Goal: Information Seeking & Learning: Learn about a topic

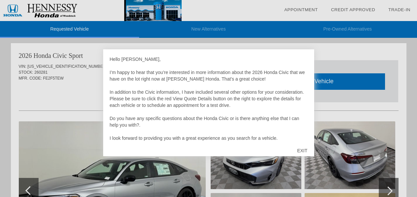
click at [299, 150] on div "EXIT" at bounding box center [301, 151] width 23 height 20
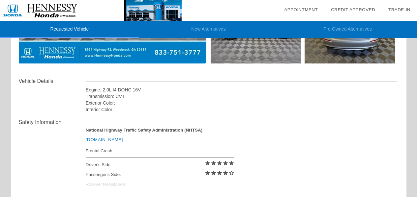
scroll to position [231, 0]
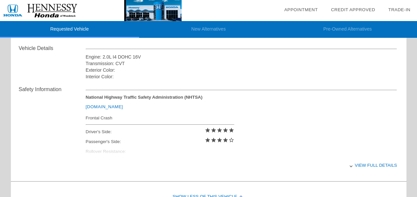
click at [372, 165] on div "View full details" at bounding box center [242, 166] width 312 height 16
click at [372, 165] on div "View less details" at bounding box center [242, 166] width 312 height 16
click at [358, 166] on div "View full details" at bounding box center [242, 166] width 312 height 16
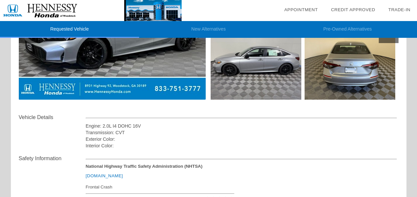
scroll to position [165, 0]
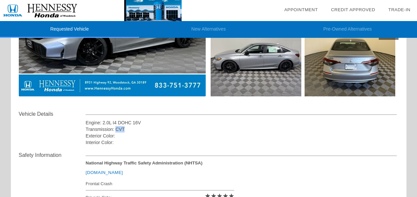
drag, startPoint x: 117, startPoint y: 129, endPoint x: 127, endPoint y: 130, distance: 10.6
click at [127, 130] on div "Transmission: CVT" at bounding box center [242, 129] width 312 height 7
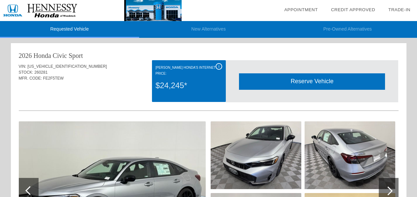
scroll to position [0, 0]
click at [74, 30] on li "Requested Vehicle" at bounding box center [69, 29] width 139 height 17
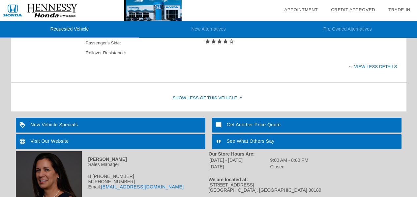
scroll to position [363, 0]
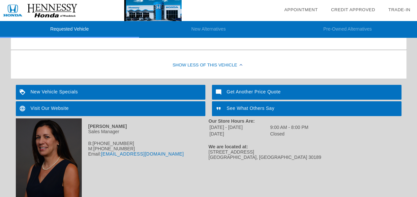
click at [58, 92] on div "New Vehicle Specials" at bounding box center [111, 92] width 190 height 15
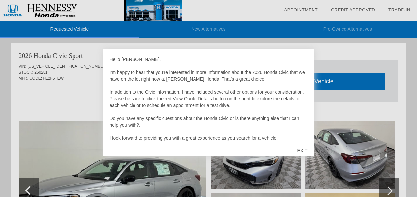
click at [303, 149] on div "EXIT" at bounding box center [301, 151] width 23 height 20
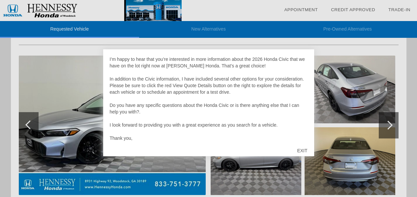
scroll to position [99, 0]
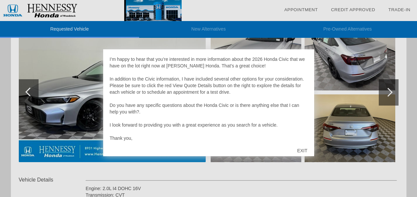
click at [303, 151] on div "EXIT" at bounding box center [301, 151] width 23 height 20
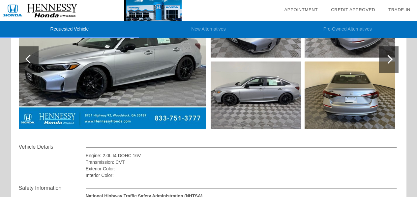
scroll to position [66, 0]
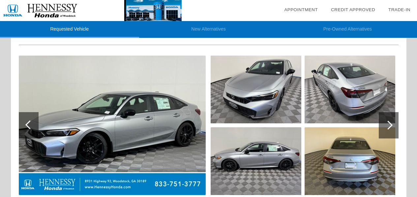
click at [389, 126] on div at bounding box center [388, 125] width 9 height 9
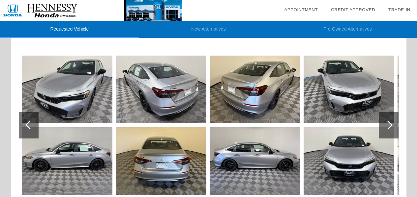
click at [389, 126] on div at bounding box center [388, 125] width 9 height 9
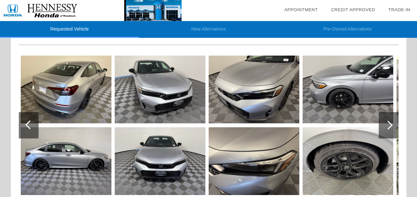
click at [389, 126] on div at bounding box center [388, 125] width 9 height 9
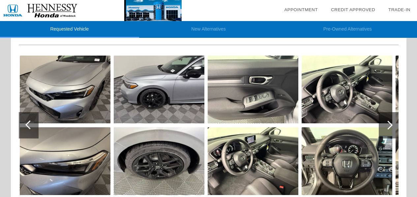
click at [389, 126] on div at bounding box center [388, 125] width 9 height 9
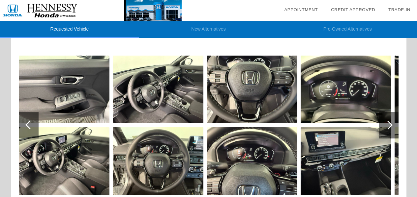
click at [389, 126] on div at bounding box center [388, 125] width 9 height 9
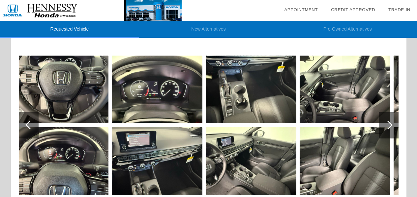
click at [389, 126] on div at bounding box center [388, 125] width 9 height 9
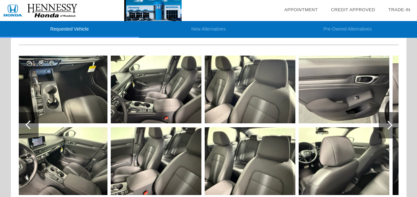
click at [389, 126] on div at bounding box center [388, 125] width 9 height 9
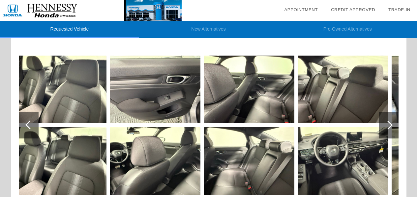
click at [389, 126] on div at bounding box center [388, 125] width 9 height 9
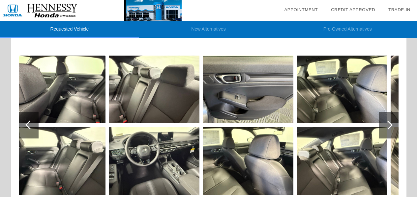
click at [389, 126] on div at bounding box center [388, 125] width 9 height 9
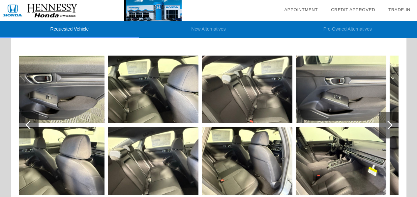
click at [389, 126] on div at bounding box center [388, 125] width 9 height 9
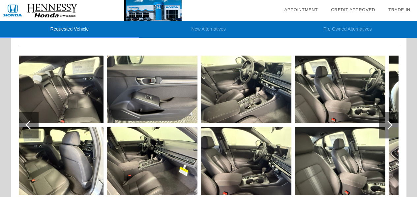
click at [389, 126] on div at bounding box center [388, 125] width 9 height 9
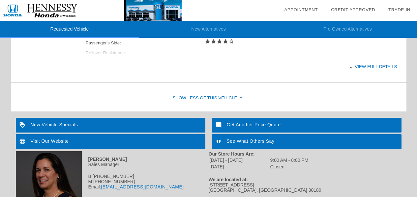
scroll to position [363, 0]
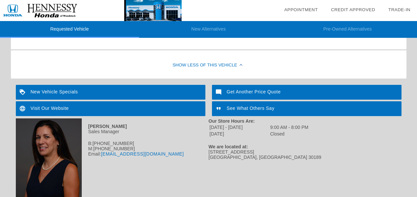
click at [52, 92] on div "New Vehicle Specials" at bounding box center [111, 92] width 190 height 15
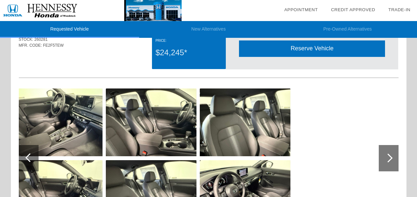
scroll to position [0, 0]
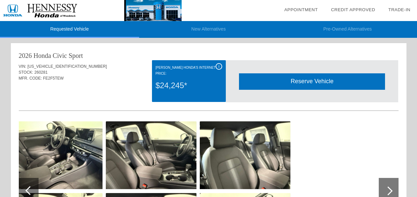
click at [220, 65] on div "i" at bounding box center [219, 66] width 7 height 7
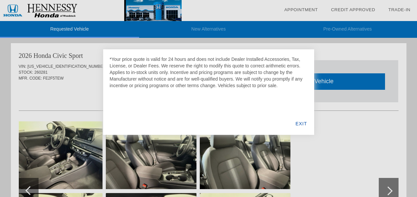
click at [303, 124] on div "EXIT" at bounding box center [300, 124] width 25 height 22
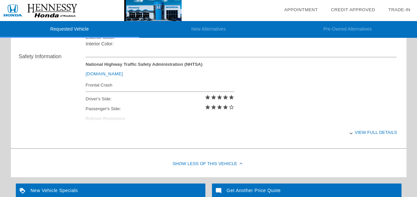
scroll to position [330, 0]
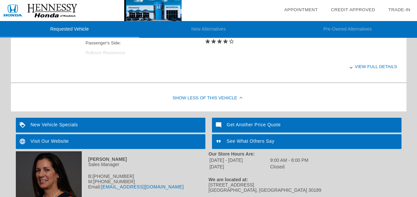
click at [364, 67] on div "View full details" at bounding box center [242, 67] width 312 height 16
click at [372, 67] on div "View less details" at bounding box center [242, 67] width 312 height 16
click at [256, 125] on div "Get Another Price Quote" at bounding box center [307, 125] width 190 height 15
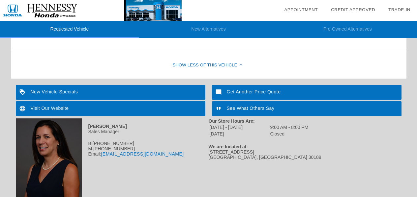
scroll to position [386, 0]
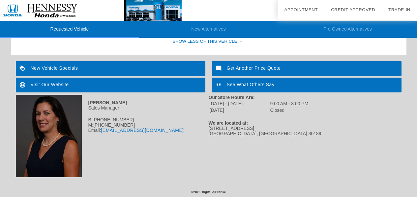
click at [68, 68] on div "New Vehicle Specials" at bounding box center [111, 68] width 190 height 15
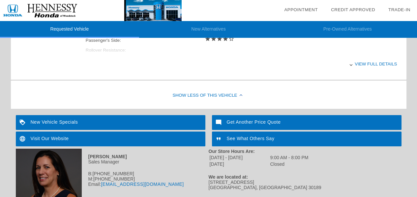
scroll to position [353, 0]
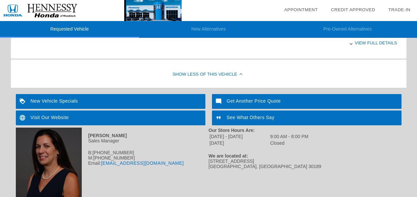
click at [54, 101] on div "New Vehicle Specials" at bounding box center [111, 101] width 190 height 15
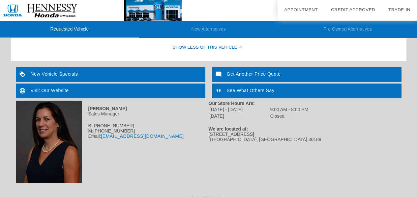
scroll to position [386, 0]
